Goal: Task Accomplishment & Management: Use online tool/utility

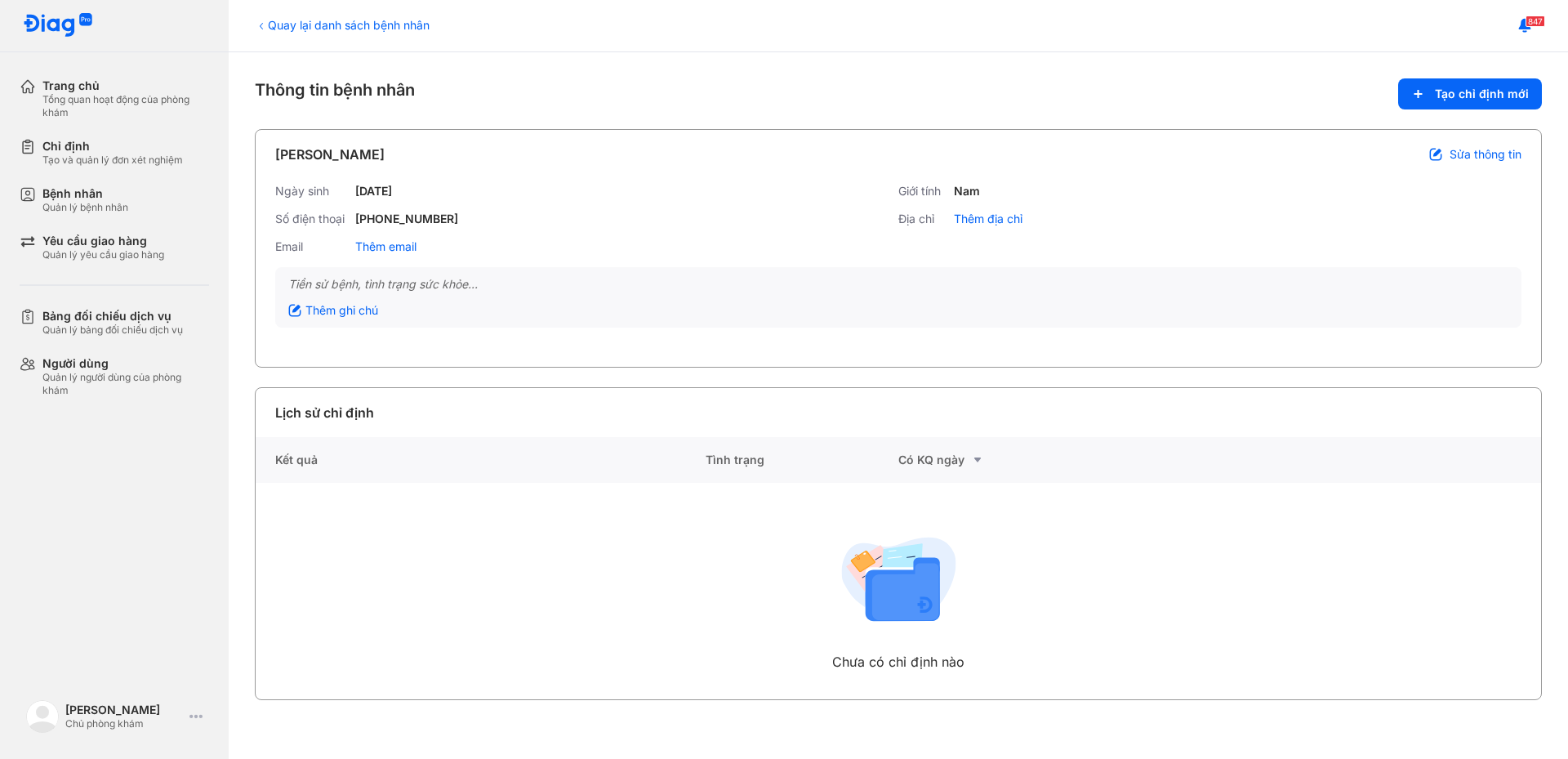
click at [63, 195] on div "Bệnh nhân" at bounding box center [86, 194] width 86 height 15
click at [78, 141] on div "Chỉ định" at bounding box center [113, 146] width 141 height 15
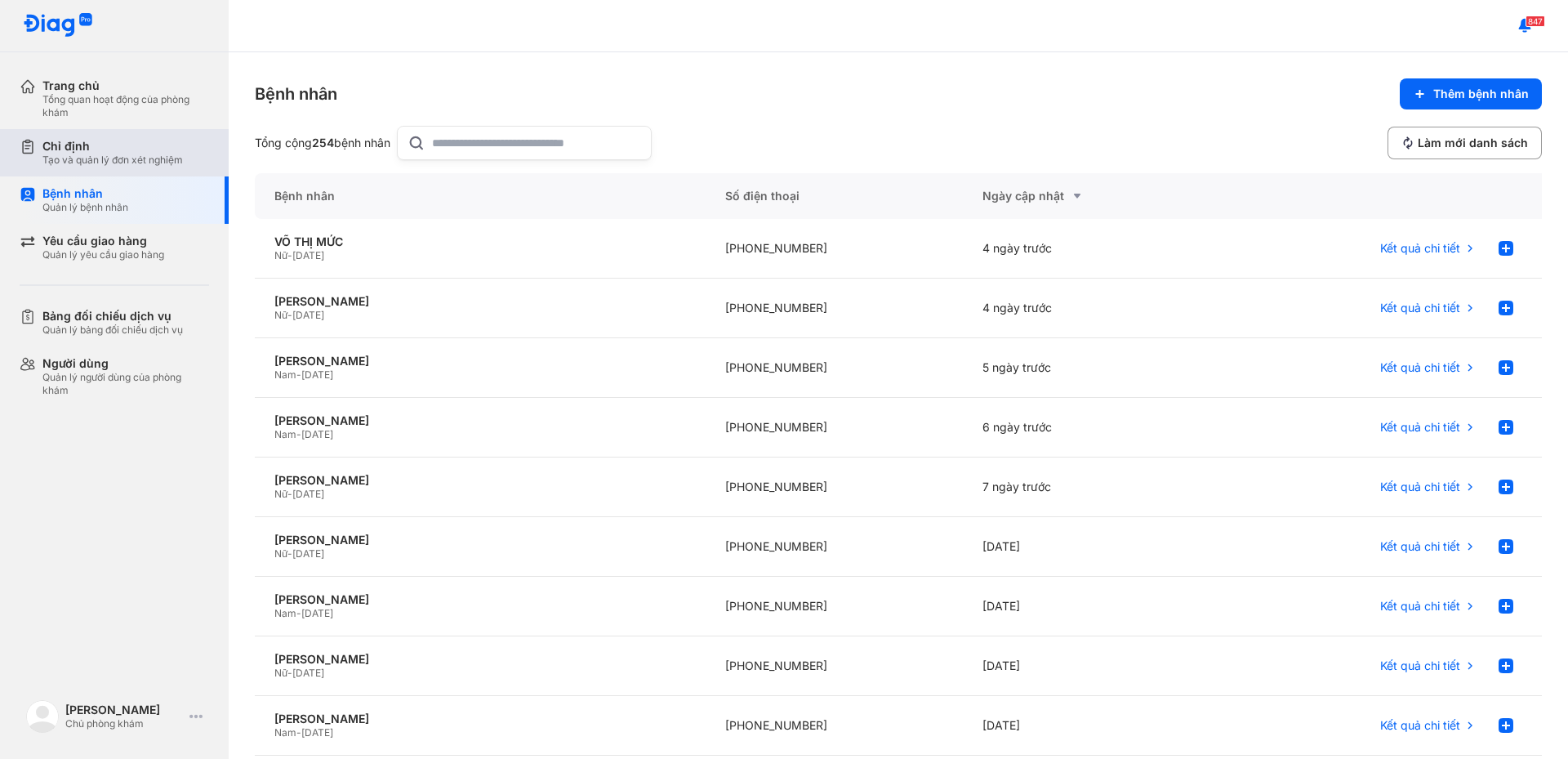
click at [107, 138] on div "Chỉ định Tạo và quản lý đơn xét nghiệm" at bounding box center [124, 152] width 209 height 48
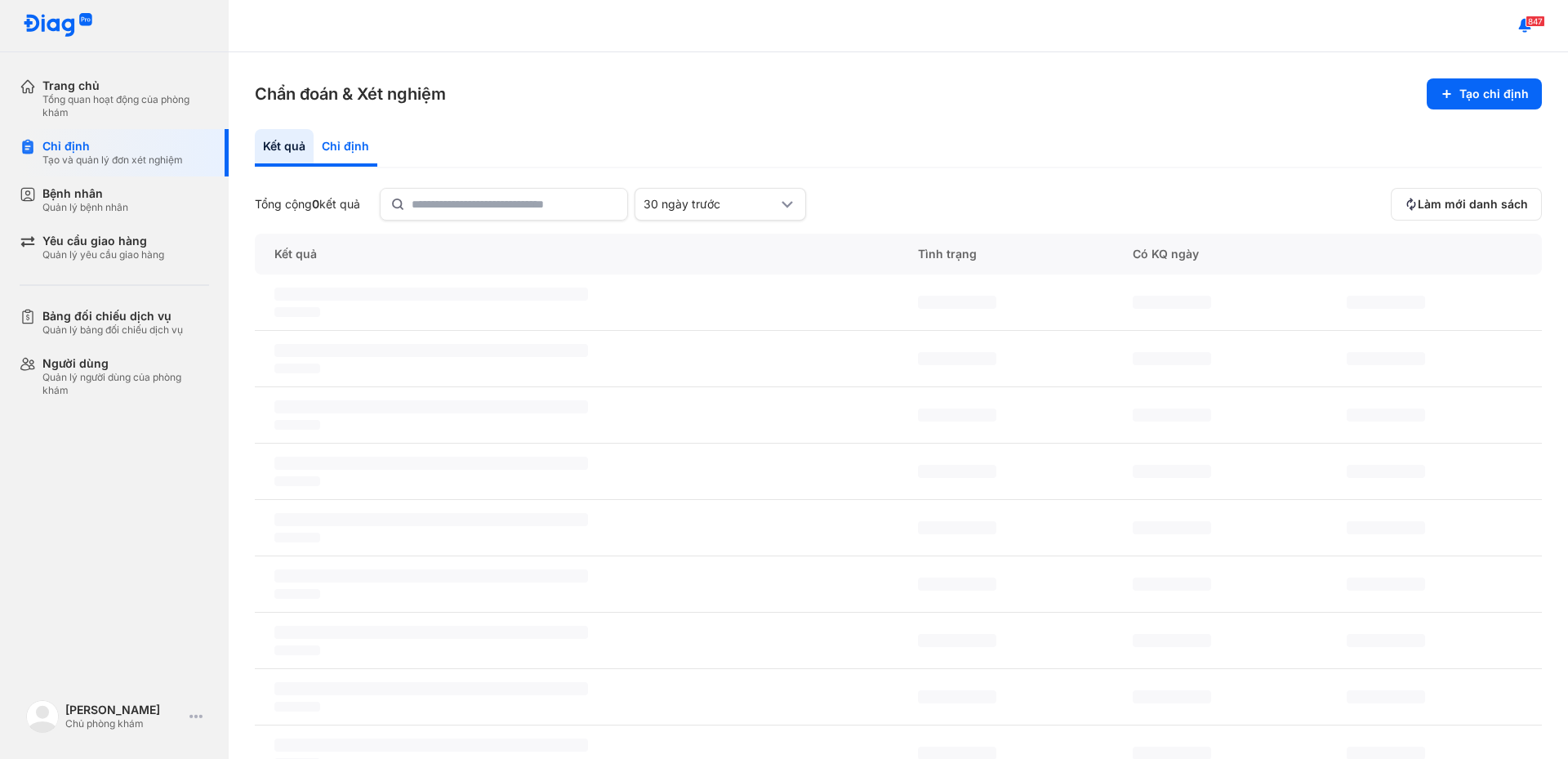
click at [337, 145] on div "Chỉ định" at bounding box center [345, 147] width 63 height 37
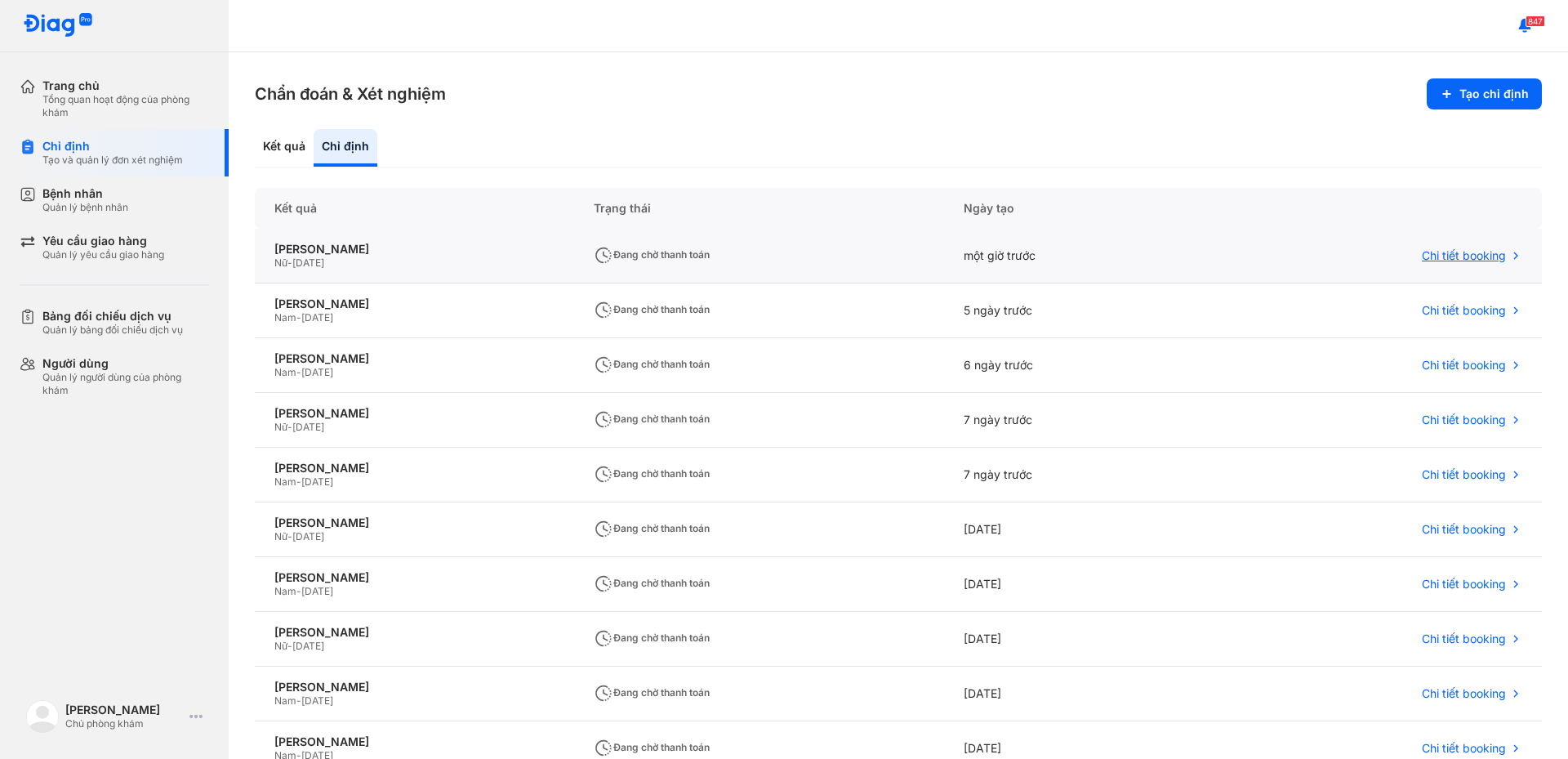
click at [1447, 256] on span "Chi tiết booking" at bounding box center [1464, 255] width 84 height 15
